Goal: Information Seeking & Learning: Learn about a topic

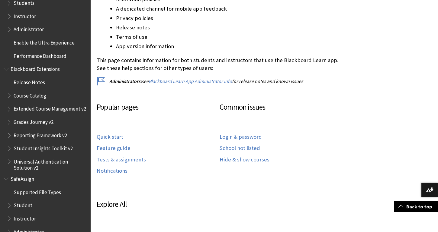
scroll to position [593, 0]
click at [41, 91] on span "Course Catalog" at bounding box center [30, 95] width 33 height 8
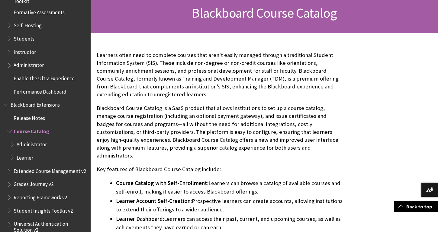
scroll to position [553, 0]
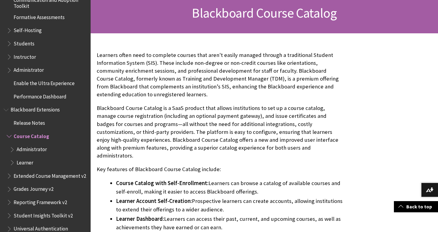
click at [24, 52] on span "Instructor" at bounding box center [25, 56] width 22 height 8
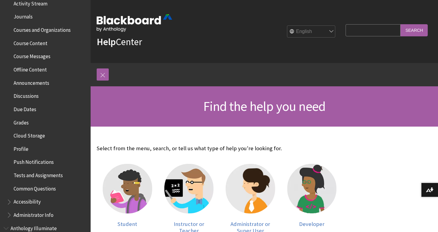
scroll to position [167, 0]
click at [39, 38] on span "Course Content" at bounding box center [31, 41] width 34 height 8
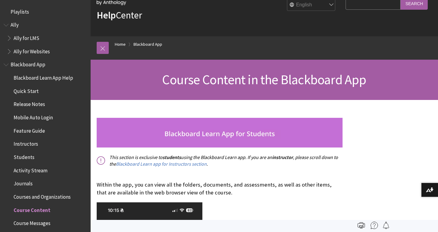
scroll to position [26, 0]
